Goal: Task Accomplishment & Management: Use online tool/utility

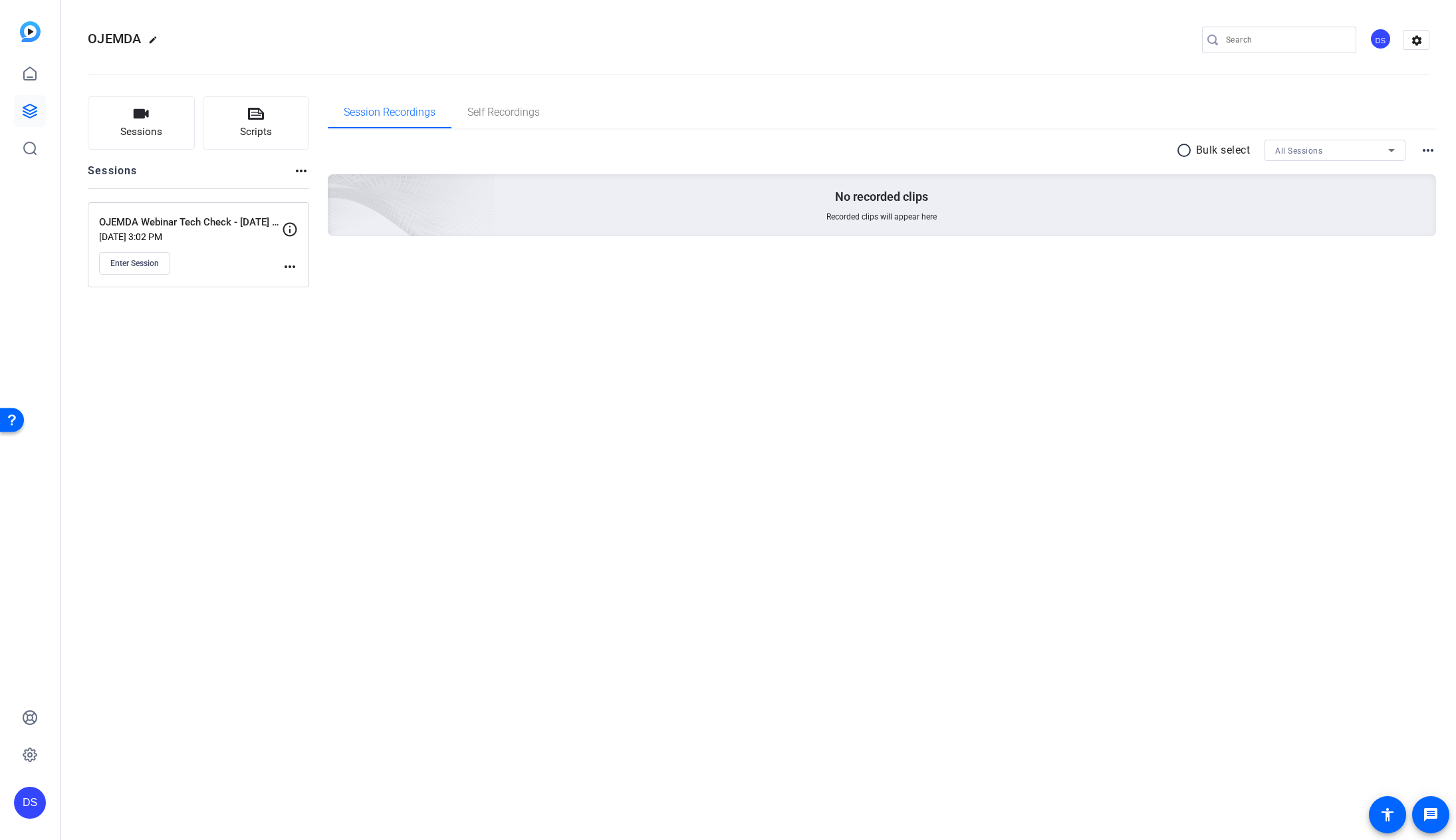
click at [1126, 386] on div "OJEMDA edit DS settings Sessions Scripts Sessions more_horiz OJEMDA Webinar Tec…" at bounding box center [759, 420] width 1395 height 840
click at [139, 262] on span "Enter Session" at bounding box center [135, 264] width 48 height 11
click at [295, 270] on mat-icon "more_horiz" at bounding box center [290, 267] width 16 height 16
click at [295, 270] on body "Accessibility Screen-Reader Guide, Feedback, and Issue Reporting | New window D…" at bounding box center [728, 420] width 1456 height 840
click at [301, 283] on span "Edit Session" at bounding box center [323, 286] width 61 height 16
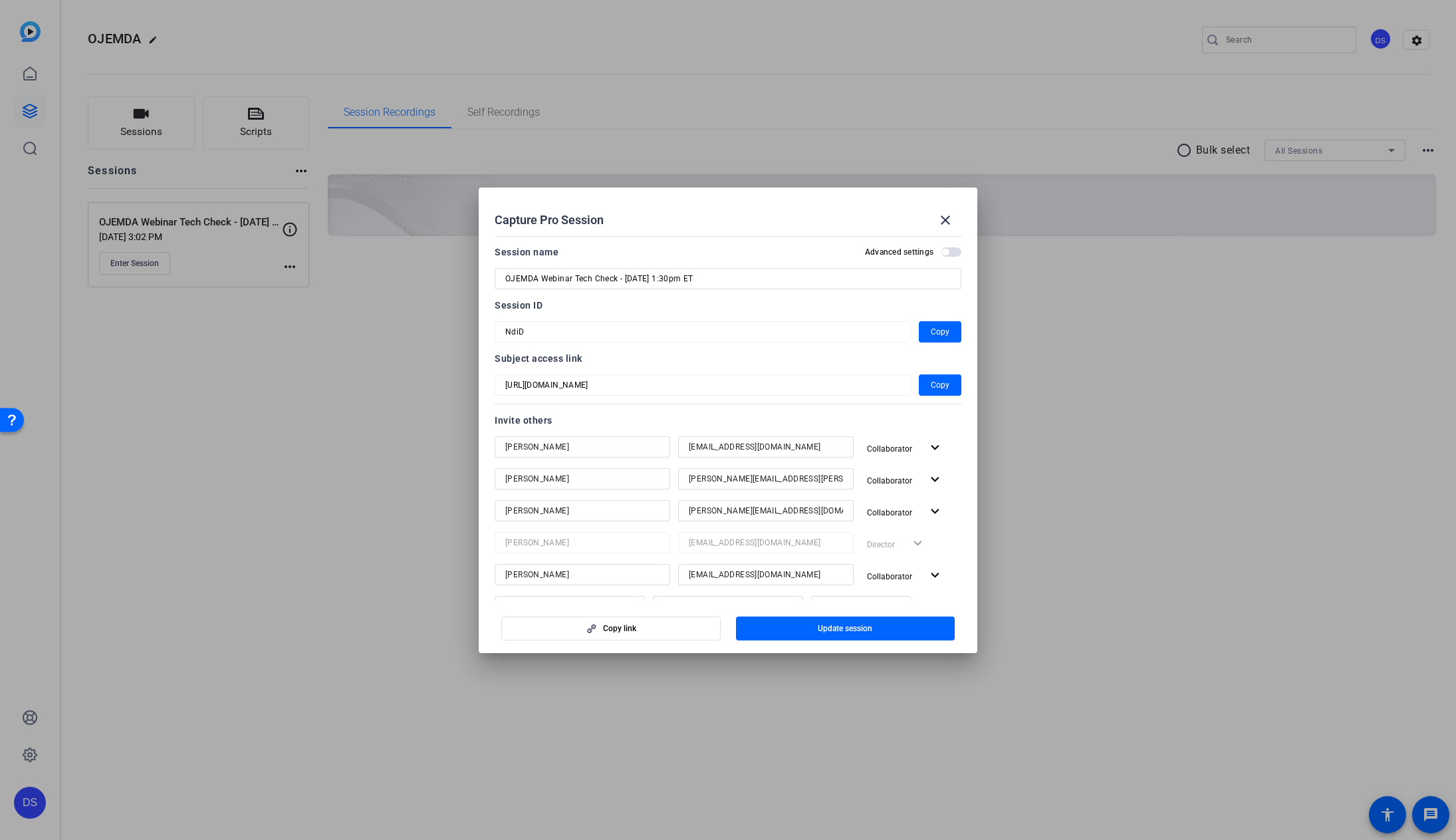
click at [1267, 344] on div at bounding box center [728, 420] width 1456 height 840
click at [1267, 344] on div "OJEMDA edit DS settings Sessions Scripts Sessions more_horiz OJEMDA Webinar Tec…" at bounding box center [759, 420] width 1395 height 840
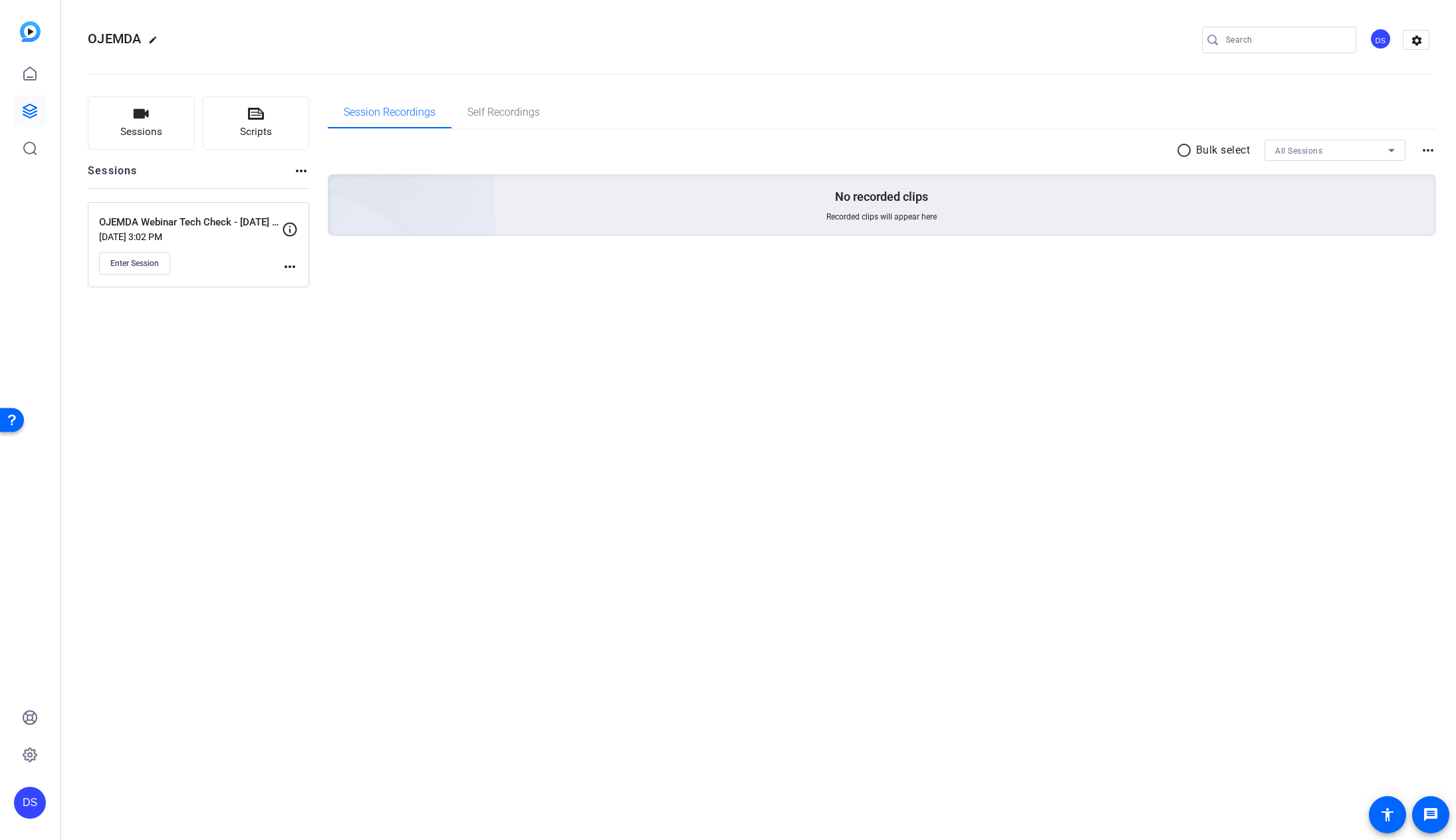
click at [290, 262] on mat-icon "more_horiz" at bounding box center [290, 267] width 16 height 16
click at [313, 284] on span "Edit Session" at bounding box center [323, 286] width 61 height 16
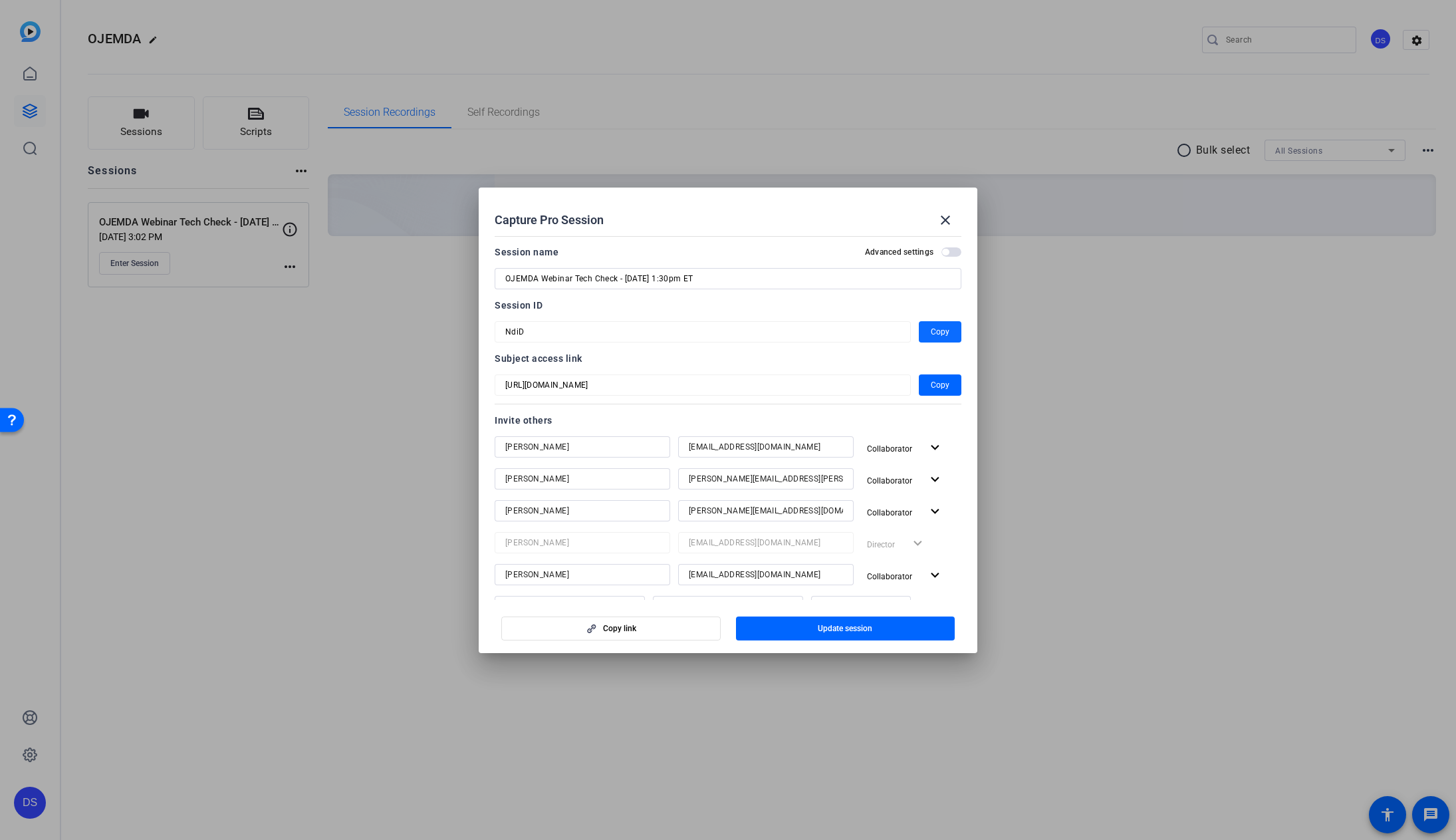
click at [931, 332] on span "Copy" at bounding box center [940, 332] width 19 height 16
copy body "message accessibility"
click at [946, 217] on mat-icon "close" at bounding box center [946, 220] width 16 height 16
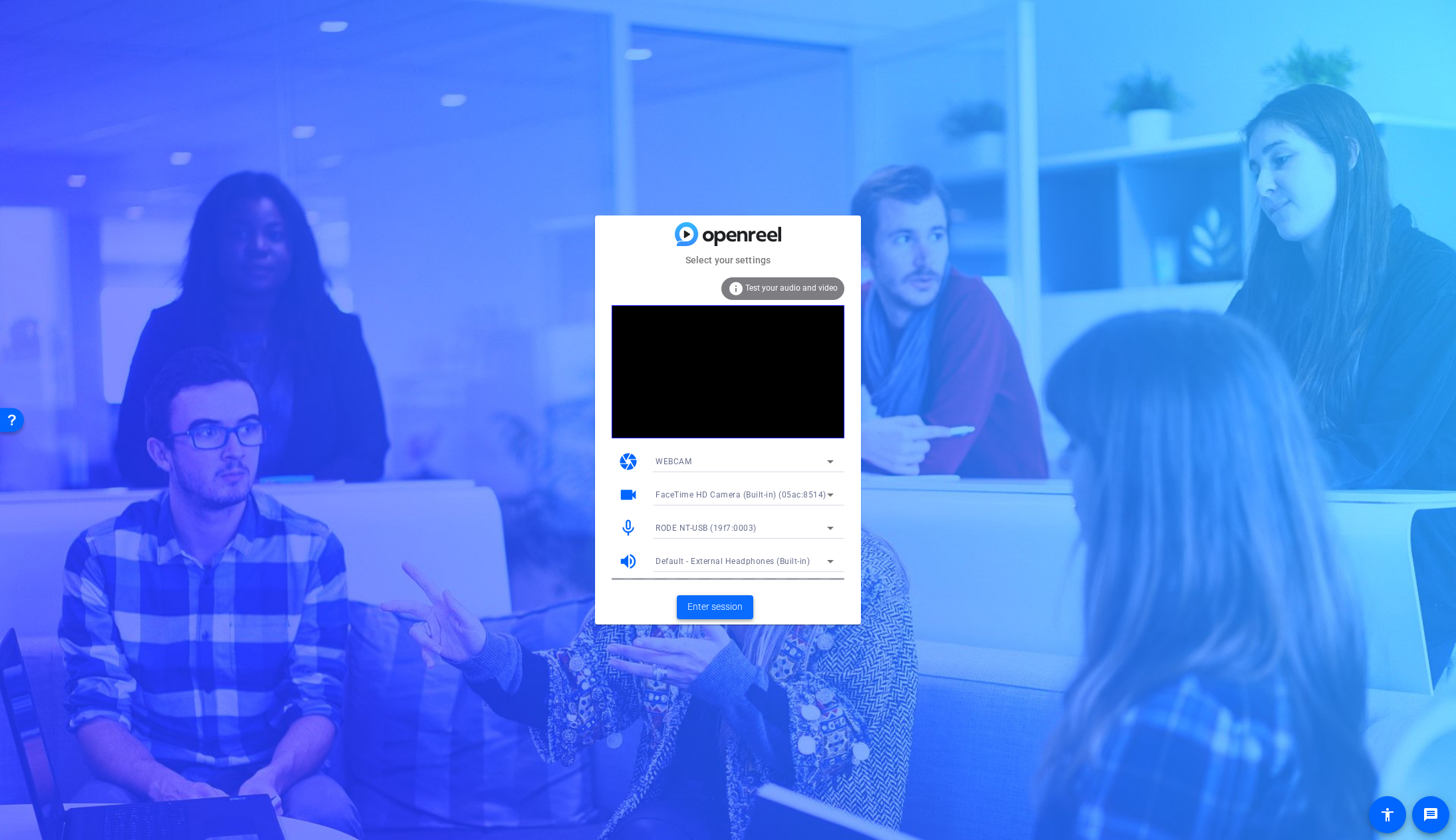
click at [722, 611] on span "Enter session" at bounding box center [715, 607] width 55 height 14
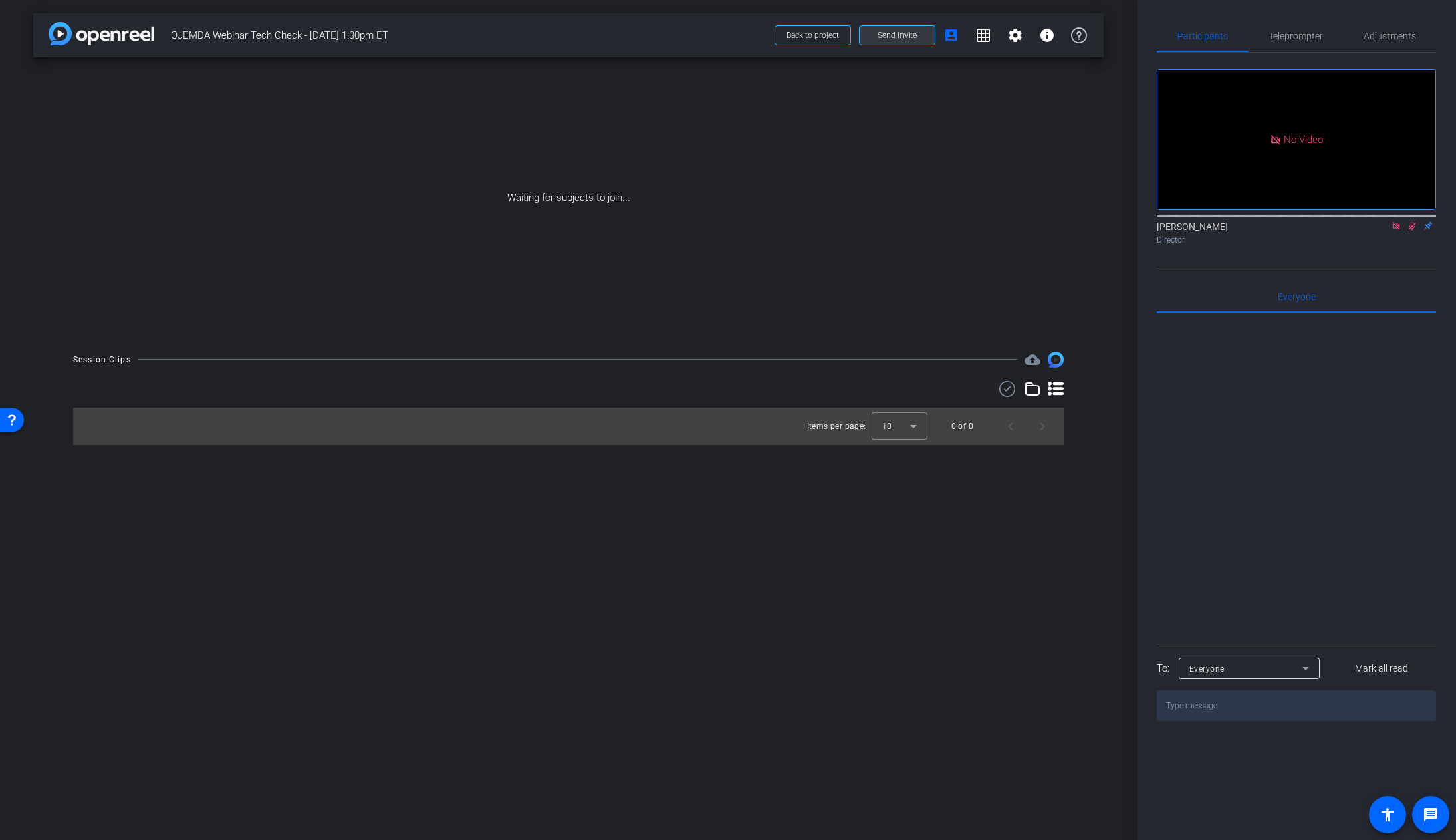
click at [913, 38] on span "Send invite" at bounding box center [897, 35] width 39 height 11
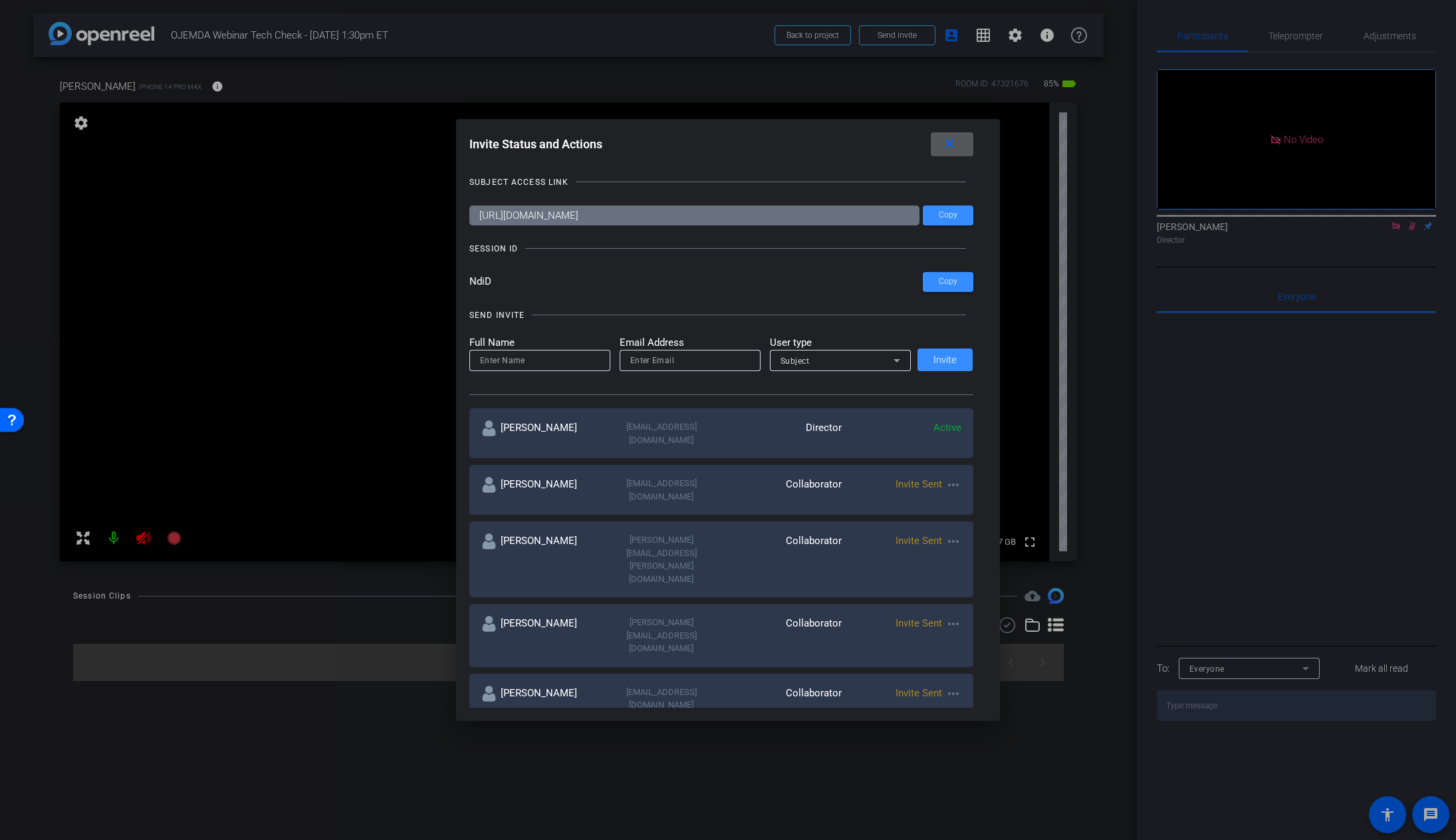
click at [958, 152] on span at bounding box center [952, 144] width 42 height 32
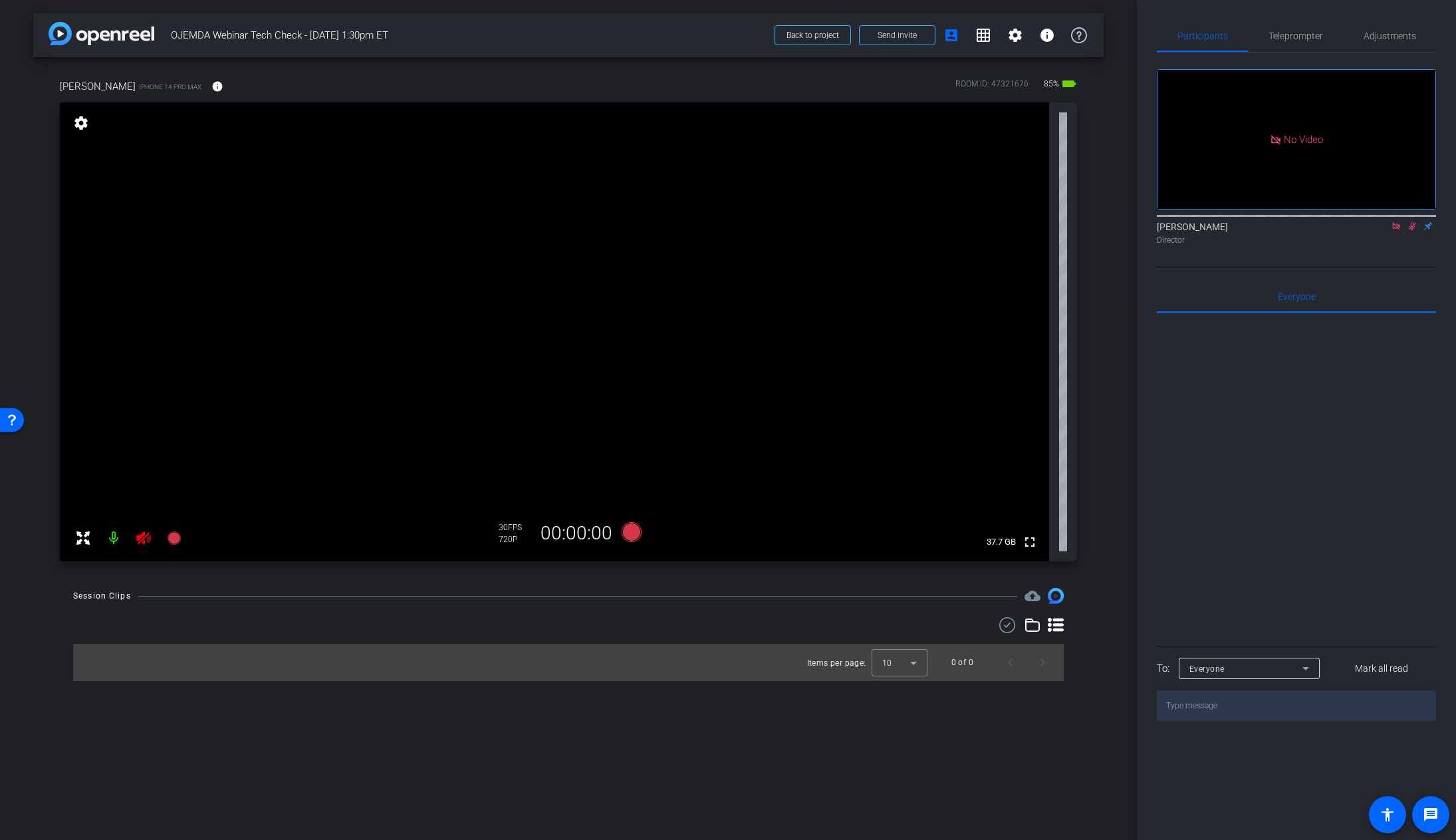
click at [1399, 231] on icon at bounding box center [1396, 226] width 11 height 9
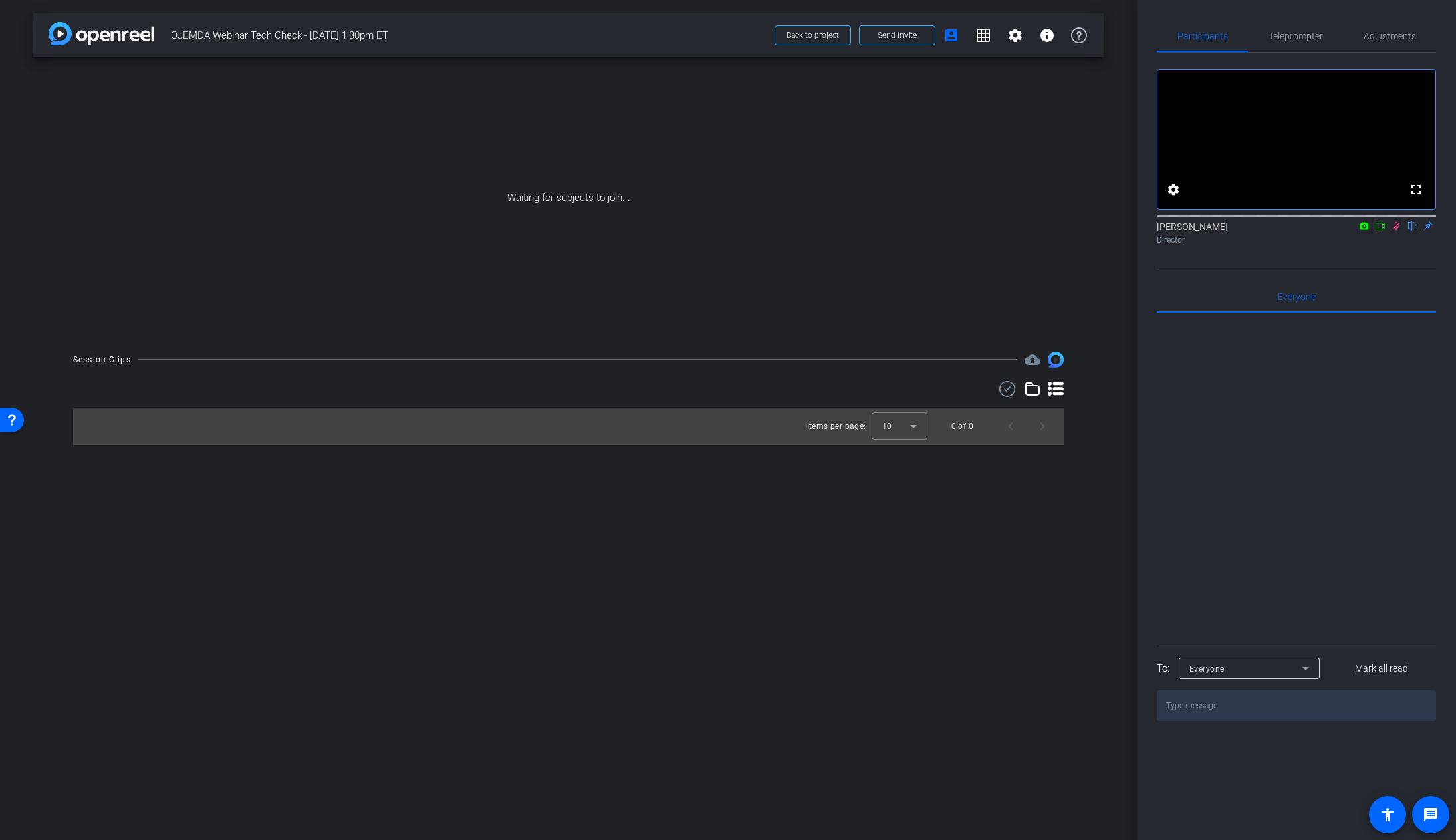
click at [1378, 229] on icon at bounding box center [1380, 226] width 9 height 7
